Goal: Find contact information: Find contact information

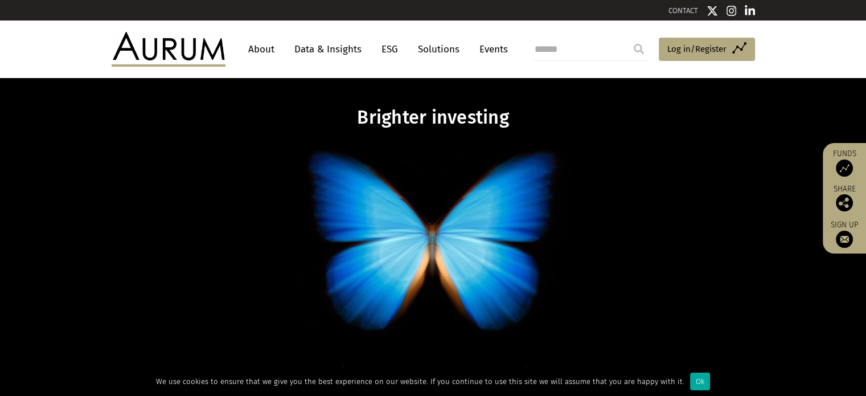
click at [264, 47] on link "About" at bounding box center [262, 49] width 38 height 21
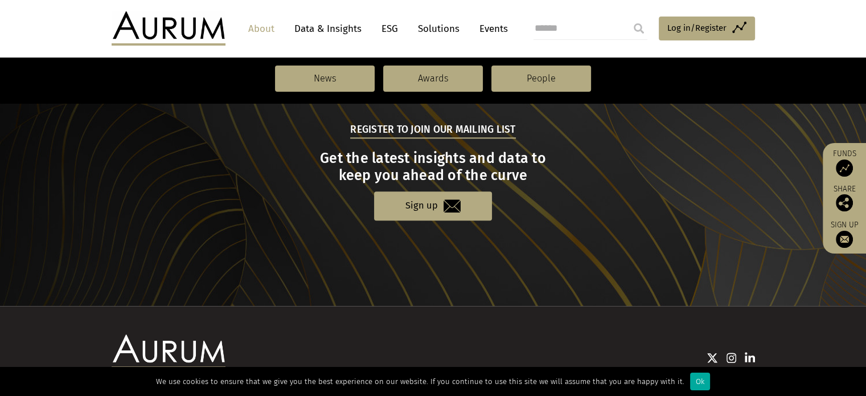
scroll to position [1309, 0]
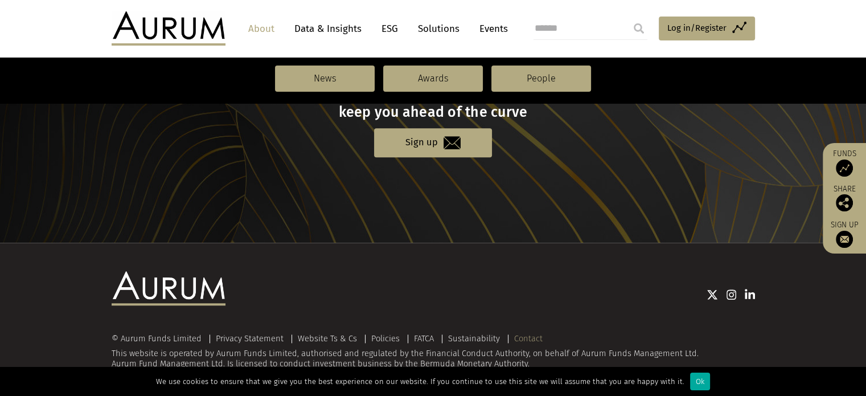
click at [523, 339] on link "Contact" at bounding box center [528, 338] width 28 height 10
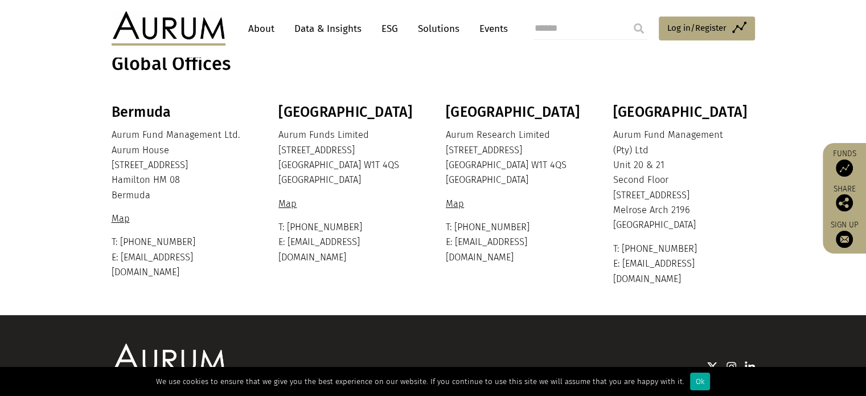
scroll to position [291, 0]
